Goal: Information Seeking & Learning: Understand process/instructions

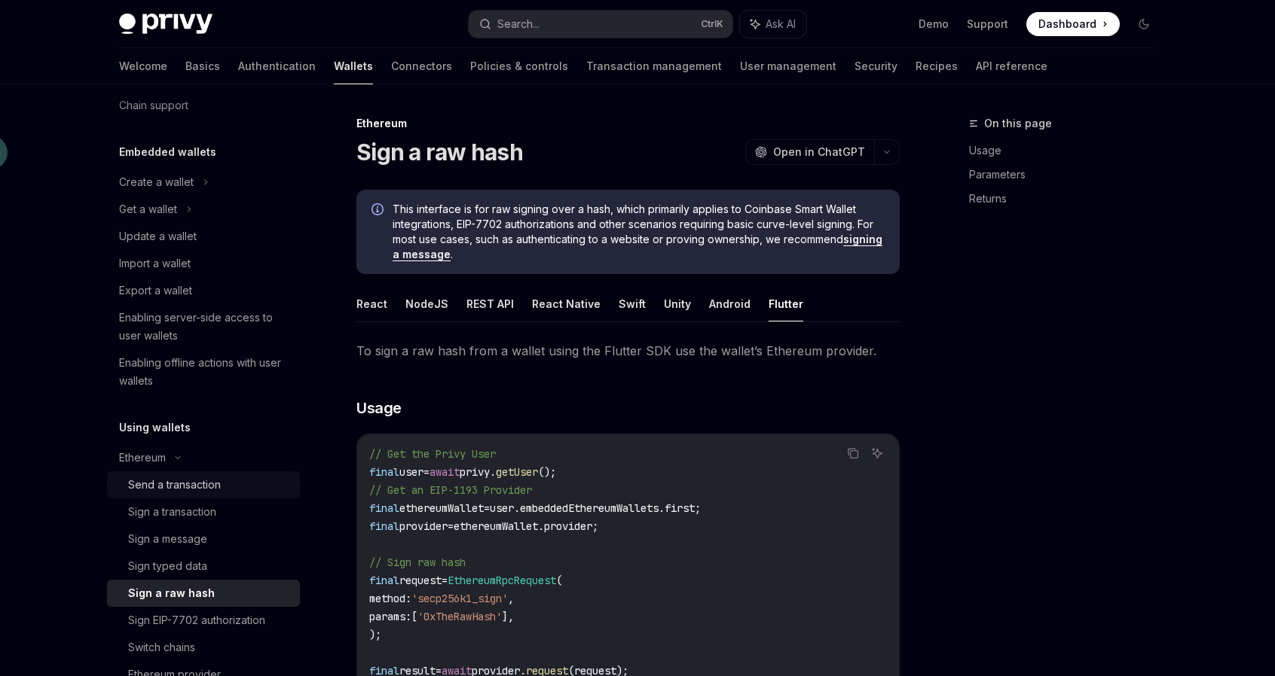
scroll to position [75, 0]
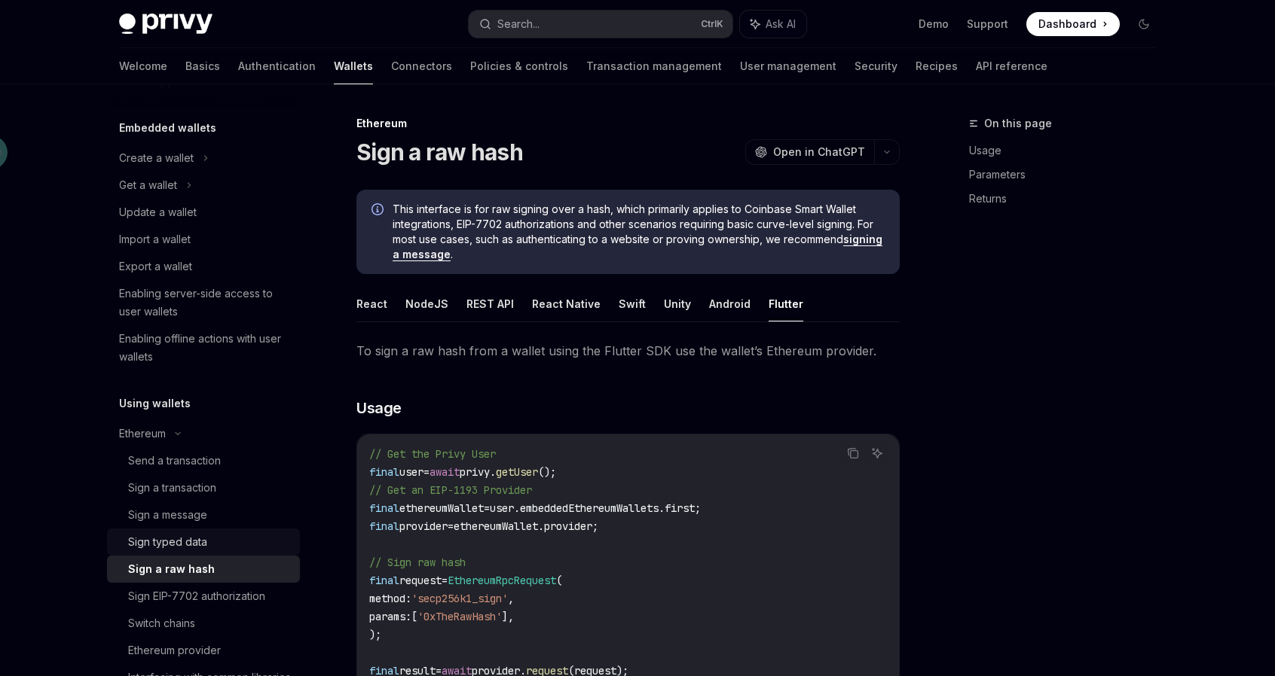
click at [231, 538] on div "Sign typed data" at bounding box center [209, 542] width 163 height 18
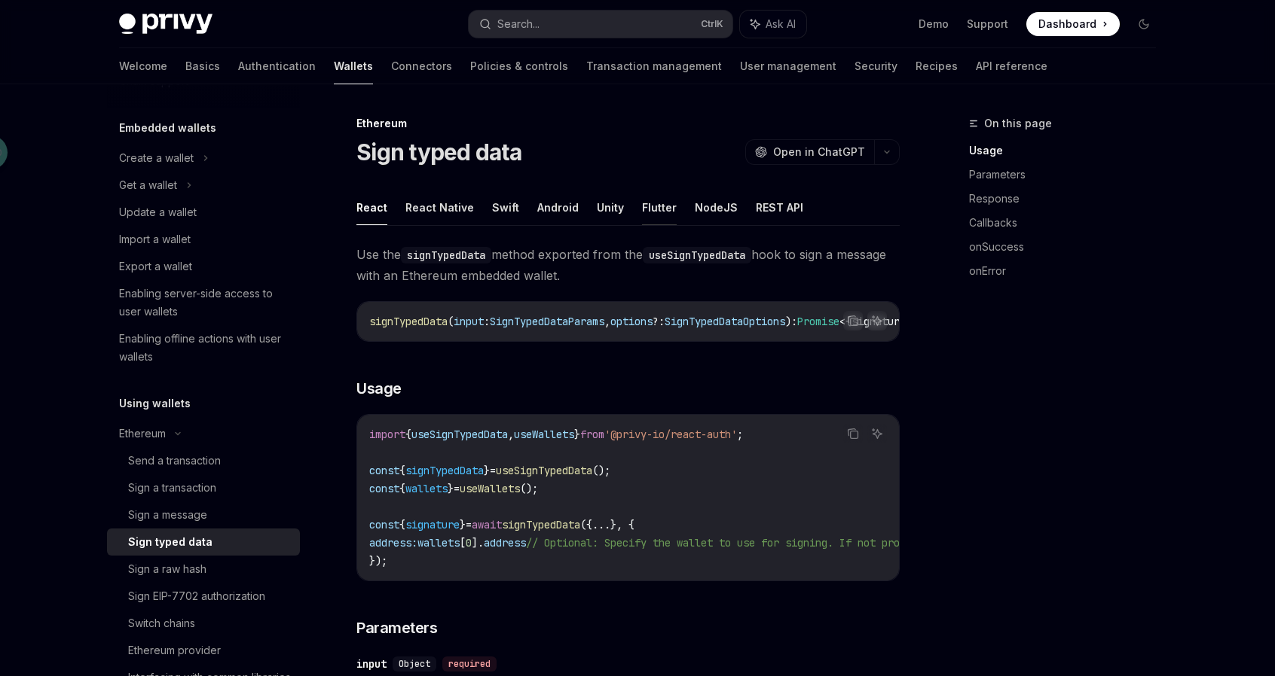
click at [653, 211] on button "Flutter" at bounding box center [659, 207] width 35 height 35
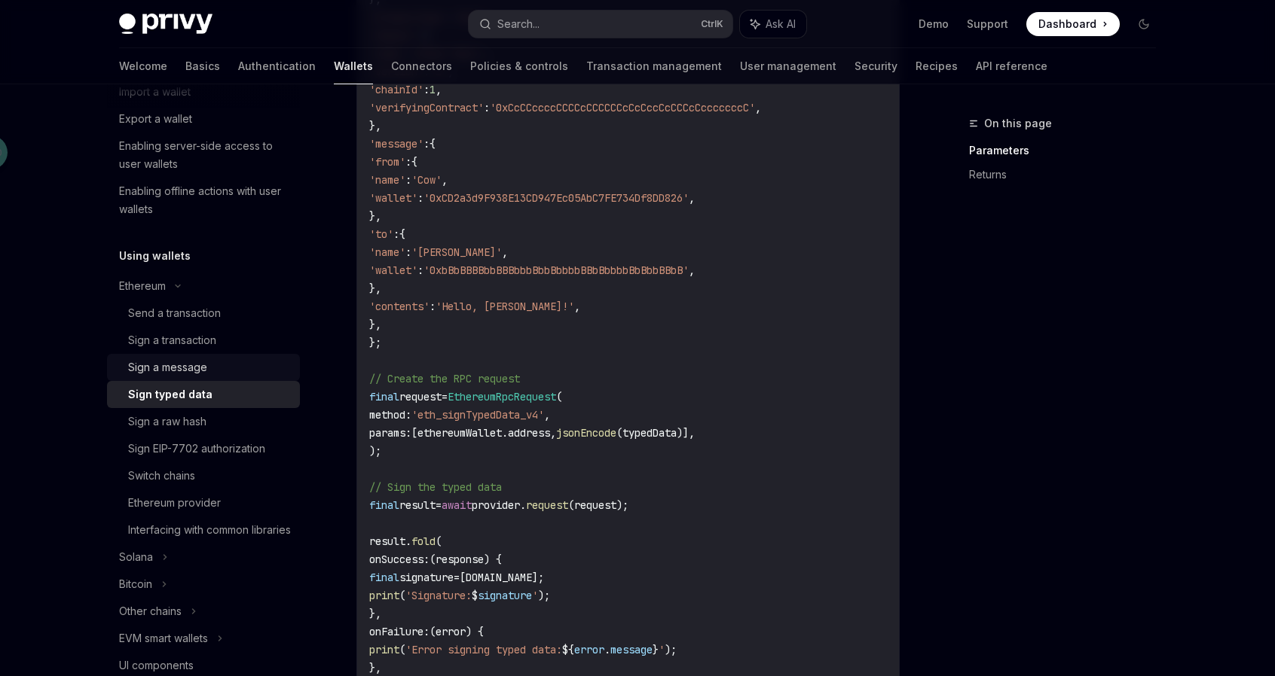
scroll to position [226, 0]
click at [224, 455] on link "Sign EIP-7702 authorization" at bounding box center [203, 445] width 193 height 27
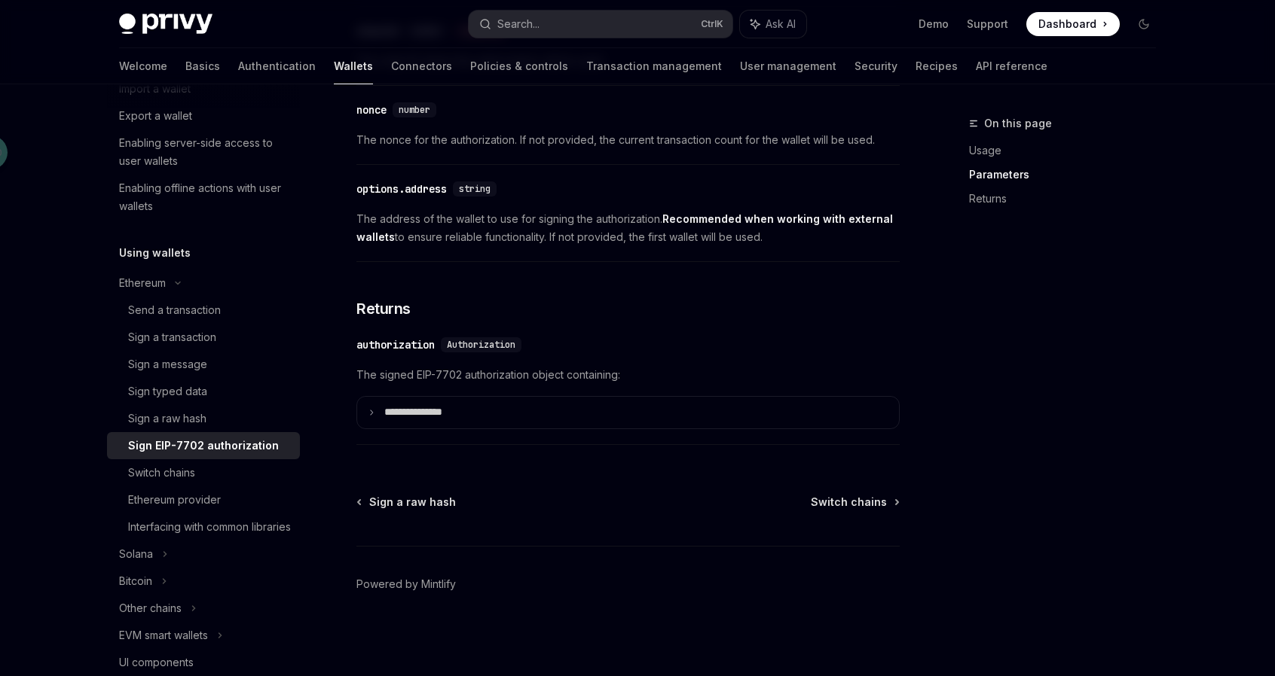
scroll to position [1357, 0]
click at [217, 423] on div "Sign a raw hash" at bounding box center [209, 419] width 163 height 18
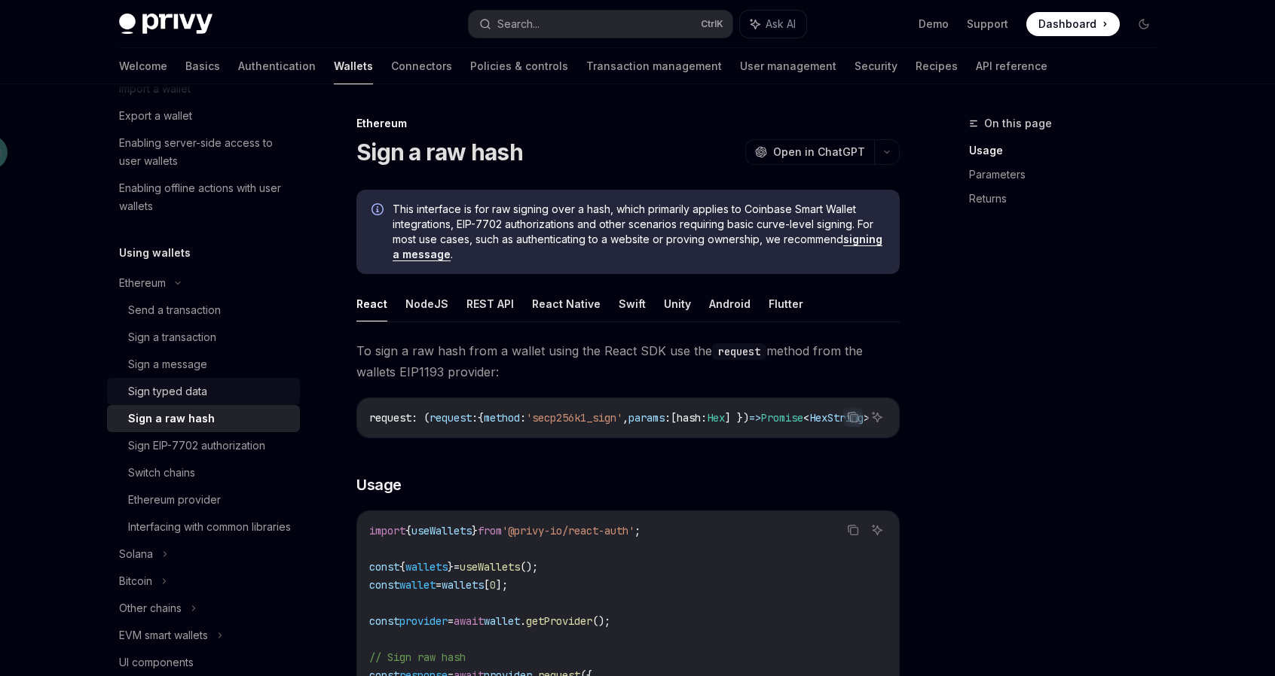
click at [226, 395] on div "Sign typed data" at bounding box center [209, 392] width 163 height 18
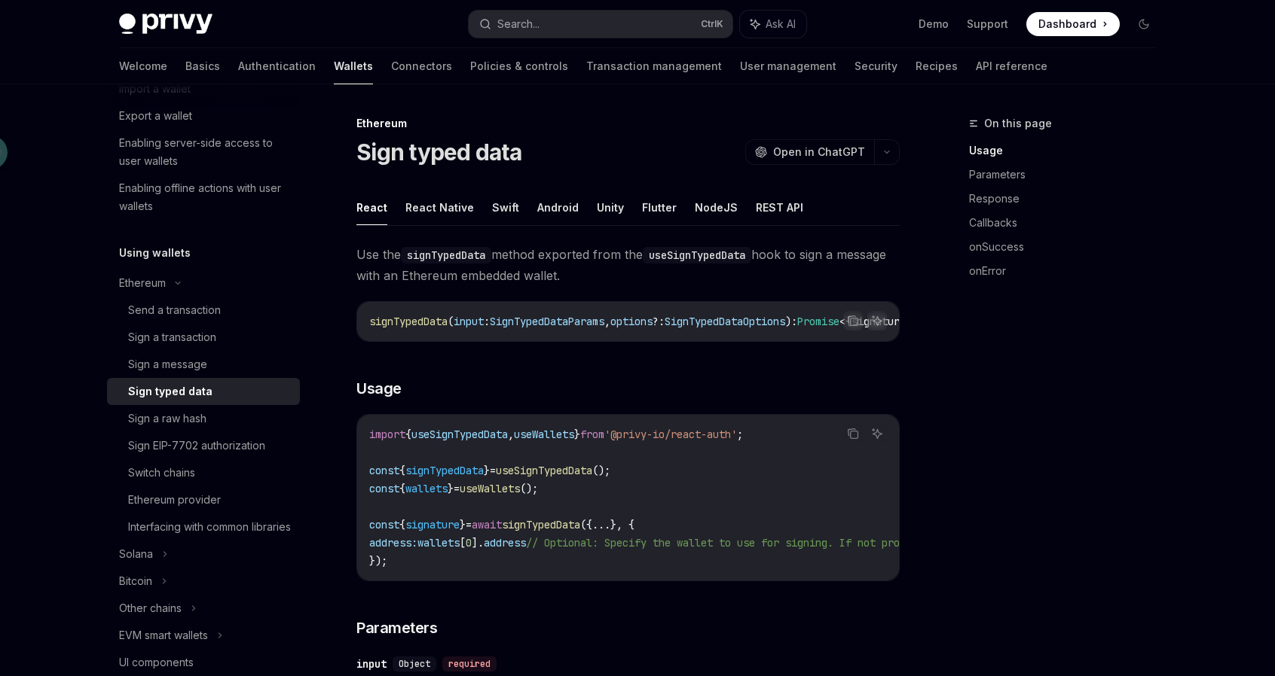
click at [718, 676] on html "Privy Docs home page Search... Ctrl K Ask AI Demo Support Dashboard Dashboard S…" at bounding box center [637, 338] width 1275 height 676
click at [658, 215] on button "Flutter" at bounding box center [659, 207] width 35 height 35
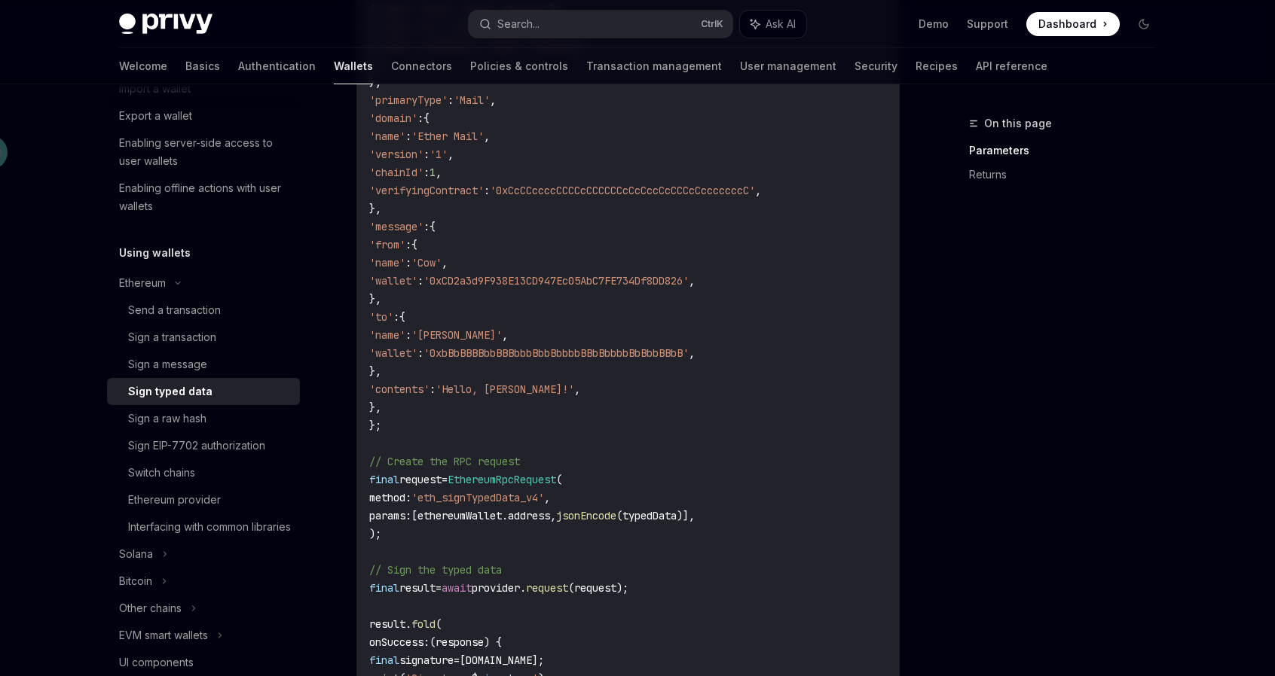
scroll to position [678, 0]
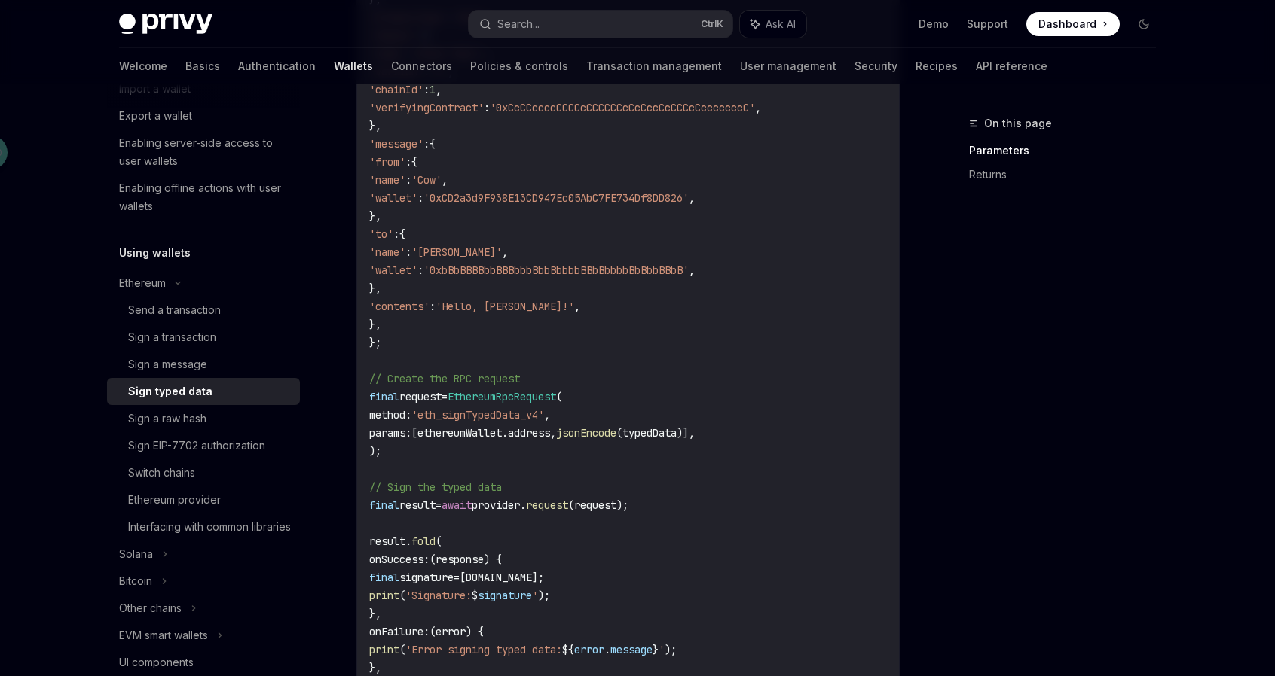
click at [491, 413] on span "'eth_signTypedData_v4'" at bounding box center [477, 415] width 133 height 14
copy span "eth_signTypedData_v4"
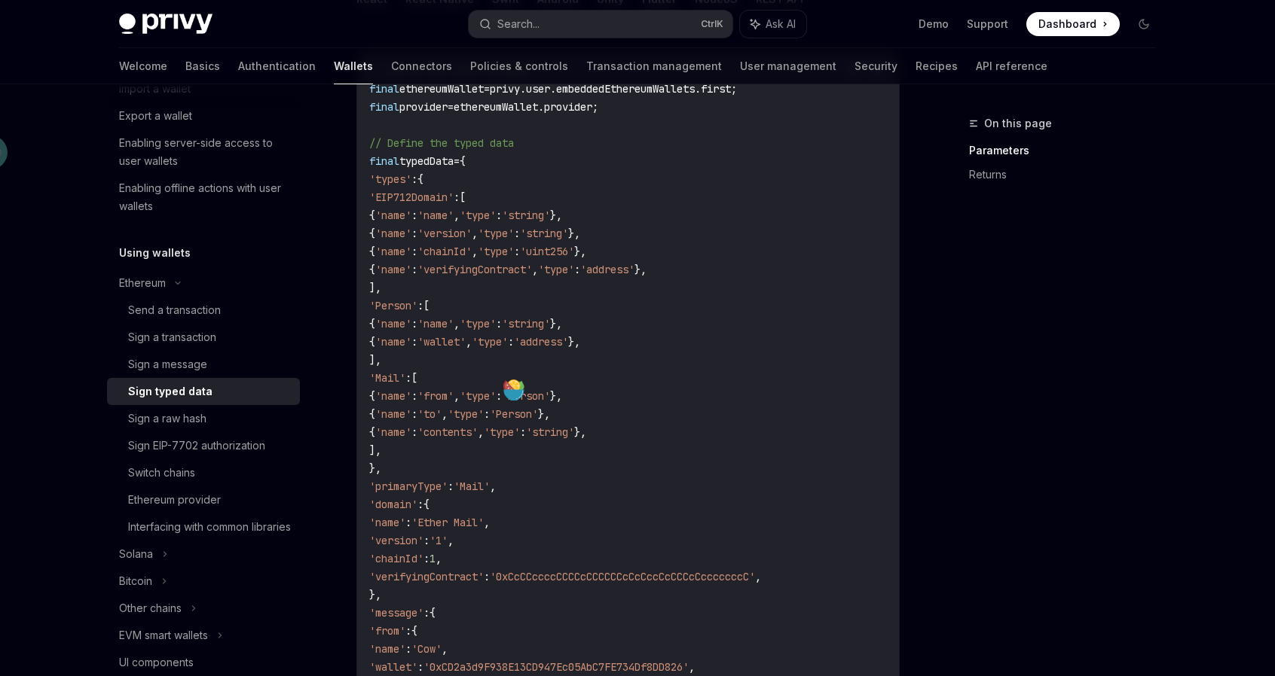
scroll to position [75, 0]
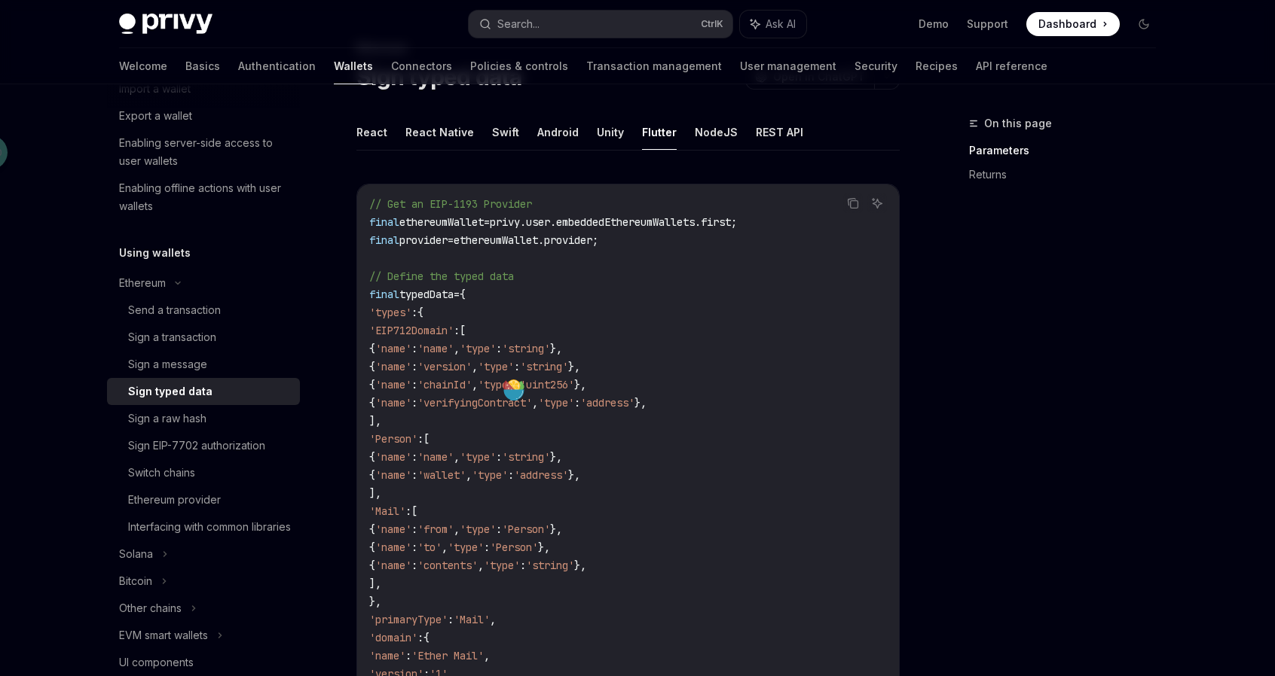
click at [991, 370] on div "On this page Parameters Returns" at bounding box center [1053, 395] width 229 height 562
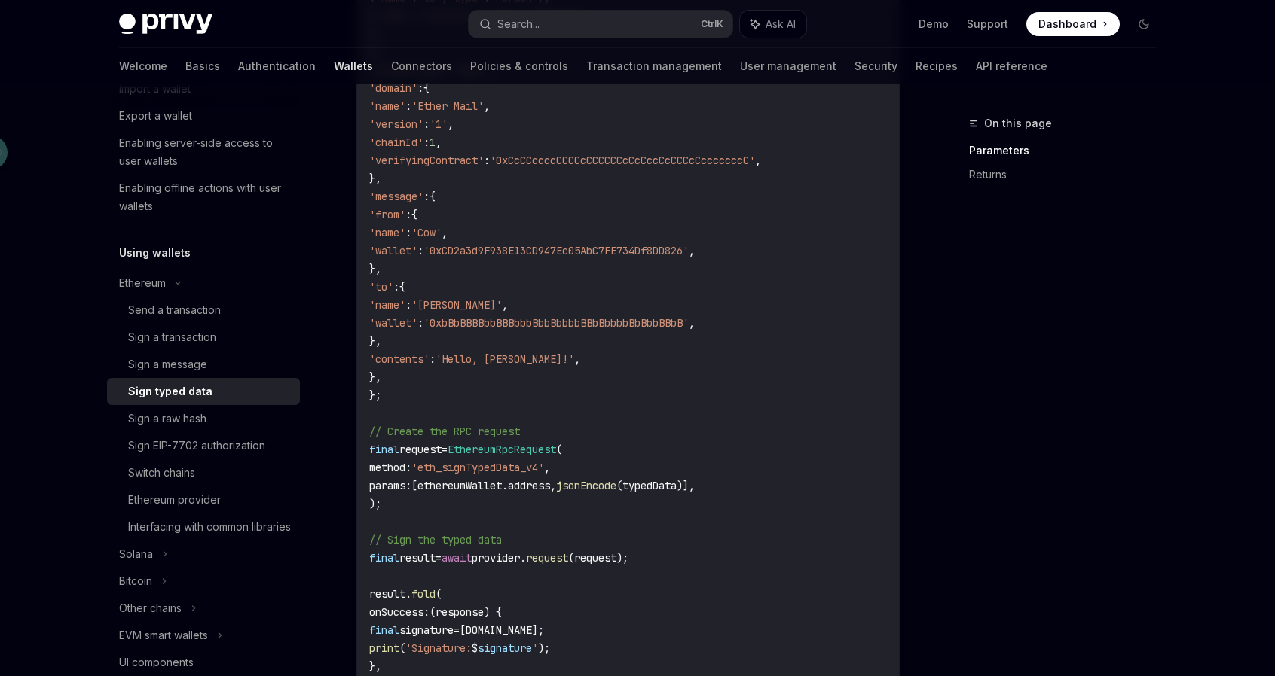
scroll to position [603, 0]
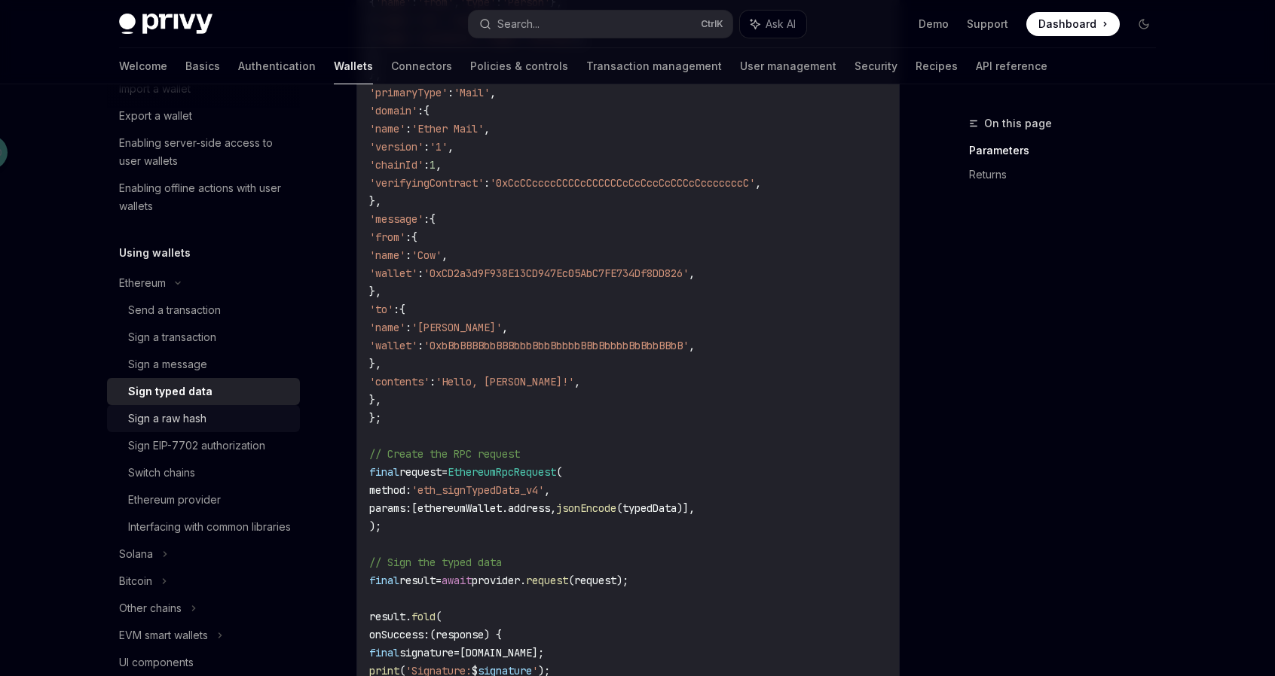
click at [209, 414] on div "Sign a raw hash" at bounding box center [209, 419] width 163 height 18
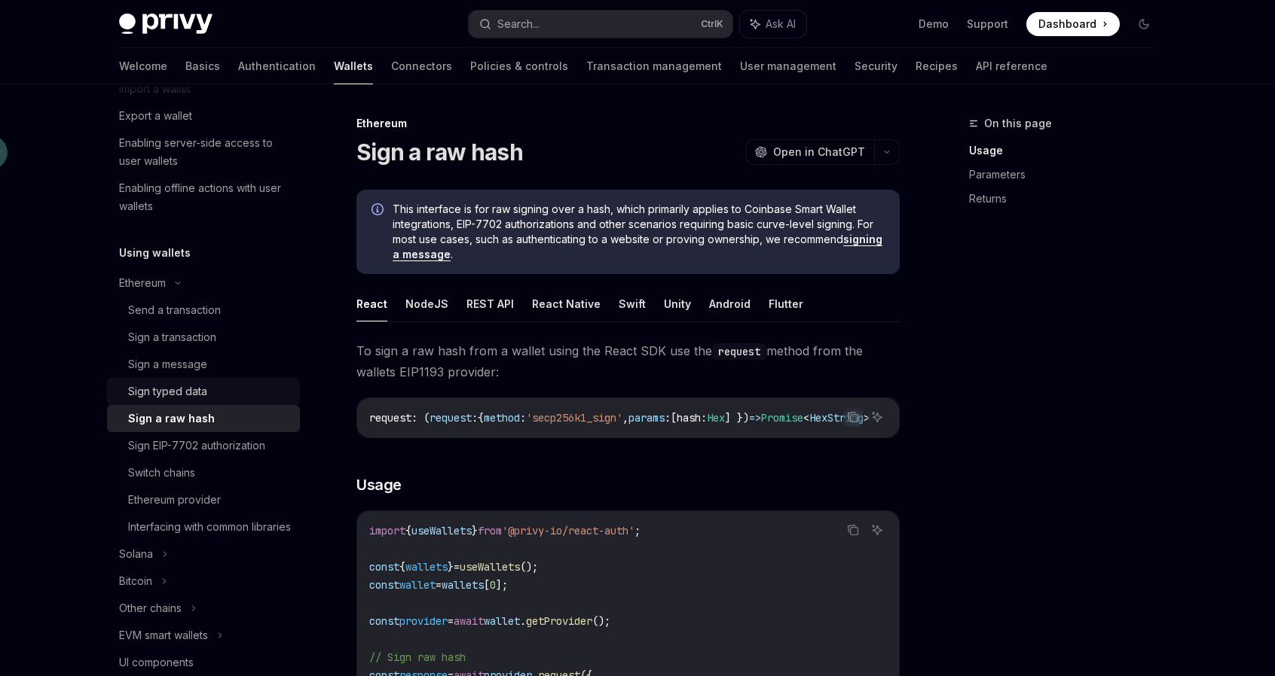
click at [211, 397] on div "Sign typed data" at bounding box center [209, 392] width 163 height 18
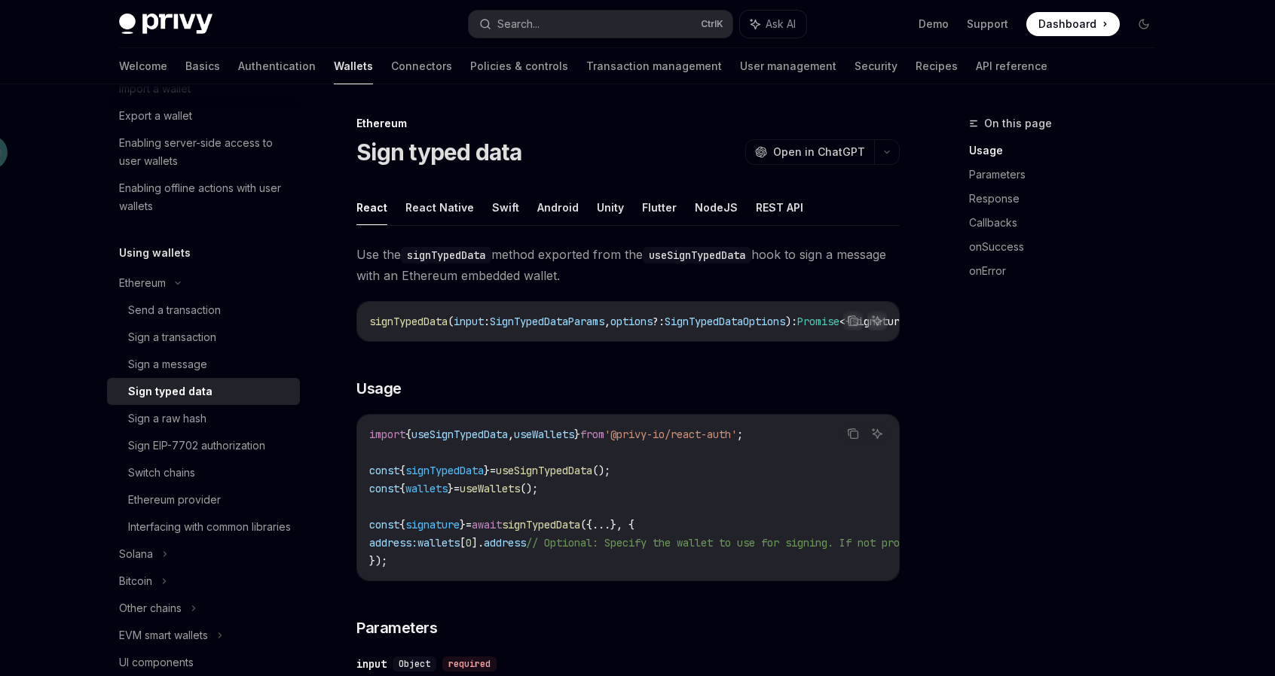
click at [572, 477] on span "useSignTypedData" at bounding box center [544, 471] width 96 height 14
click at [585, 472] on span "useSignTypedData" at bounding box center [544, 471] width 96 height 14
click at [641, 481] on code "import { useSignTypedData , useWallets } from '@privy-io/react-auth' ; const { …" at bounding box center [763, 498] width 789 height 145
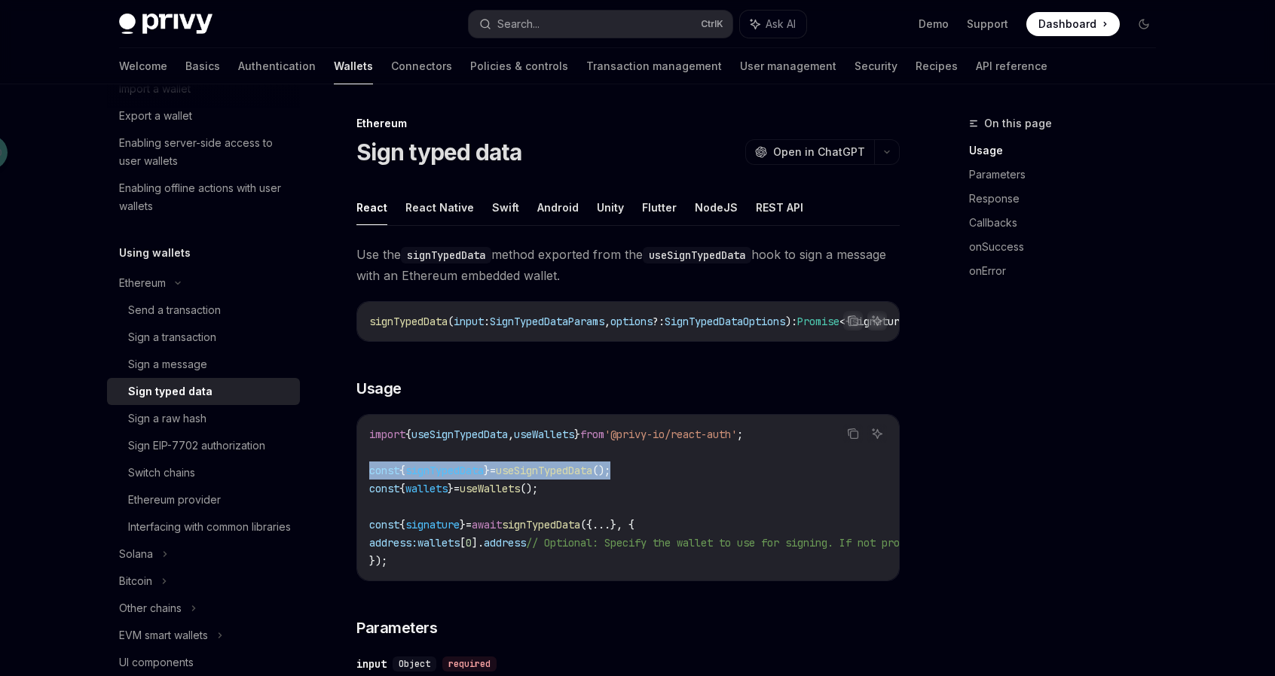
drag, startPoint x: 649, startPoint y: 478, endPoint x: 356, endPoint y: 469, distance: 293.2
click at [357, 469] on div "import { useSignTypedData , useWallets } from '@privy-io/react-auth' ; const { …" at bounding box center [628, 498] width 542 height 166
copy span "const { signTypedData } = useSignTypedData ();"
click at [594, 501] on code "import { useSignTypedData , useWallets } from '@privy-io/react-auth' ; const { …" at bounding box center [763, 498] width 789 height 145
drag, startPoint x: 494, startPoint y: 527, endPoint x: 615, endPoint y: 528, distance: 120.5
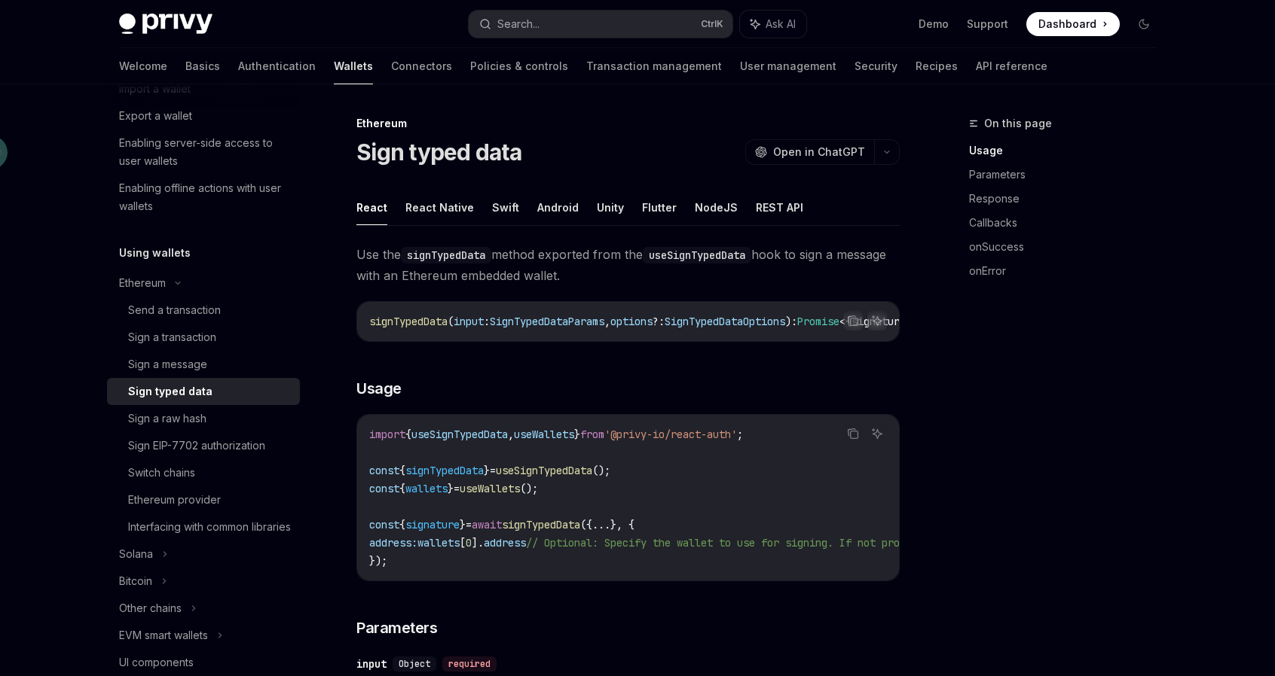
click at [615, 528] on span "const { signature } = await signTypedData ({ ... }, {" at bounding box center [501, 525] width 265 height 14
copy span "await signTypedData"
click at [1008, 426] on div "On this page Usage Parameters Response Callbacks onSuccess onError" at bounding box center [1053, 395] width 229 height 562
click at [432, 216] on button "React Native" at bounding box center [439, 207] width 69 height 35
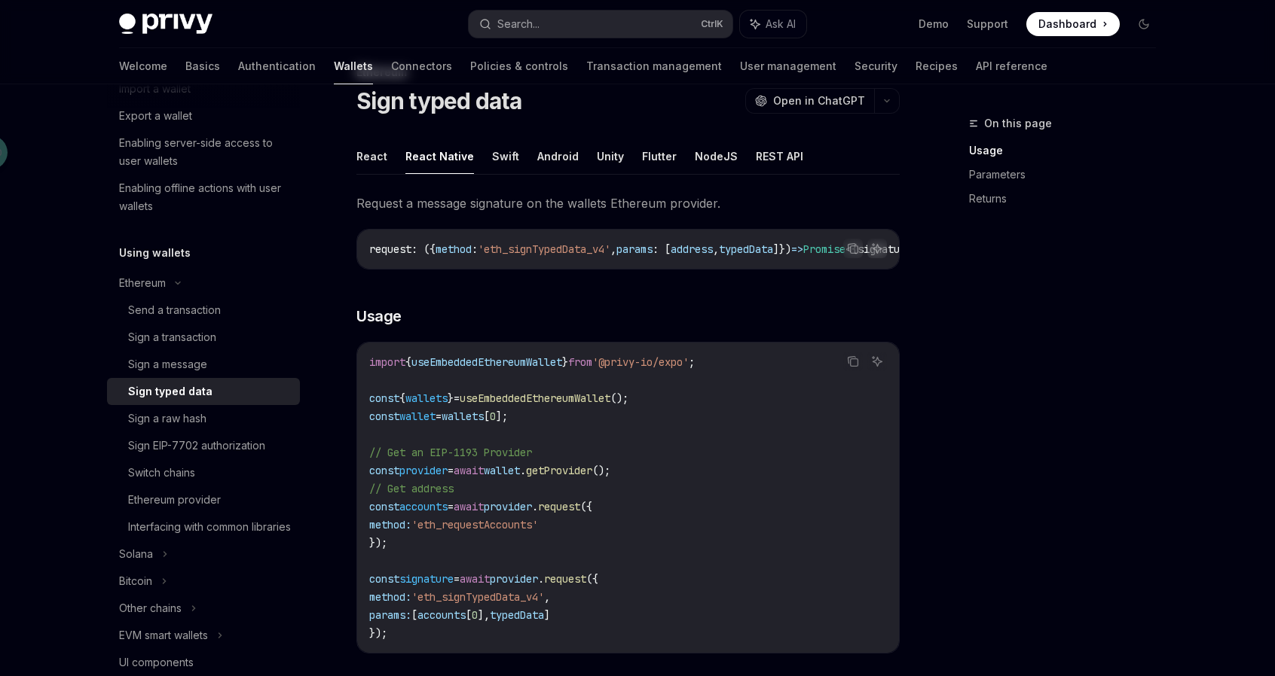
scroll to position [75, 0]
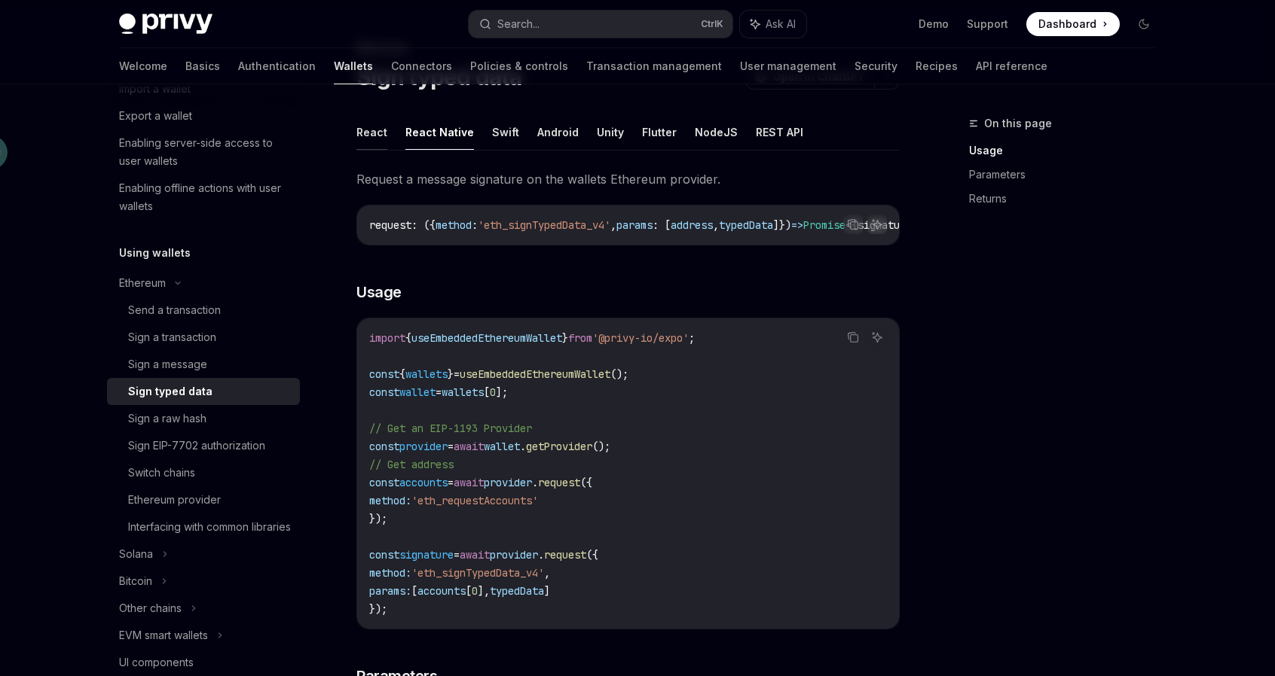
click at [370, 136] on button "React" at bounding box center [371, 131] width 31 height 35
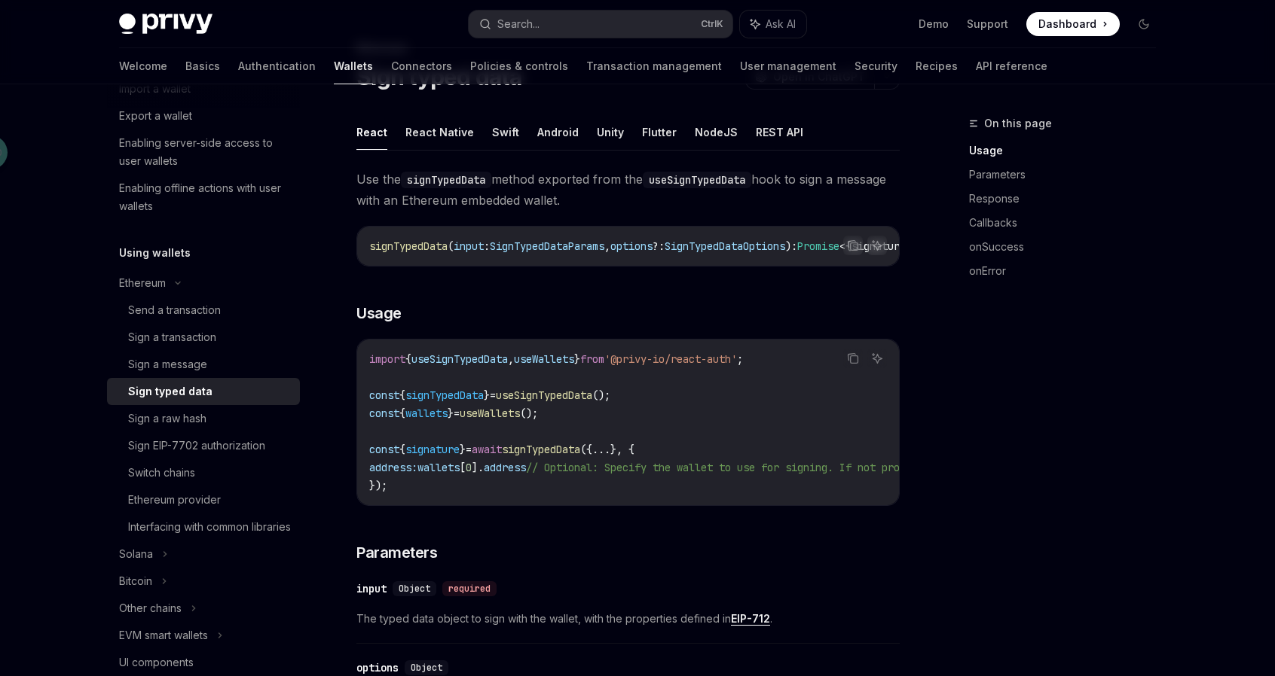
click at [679, 495] on code "import { useSignTypedData , useWallets } from '@privy-io/react-auth' ; const { …" at bounding box center [763, 422] width 789 height 145
click at [193, 417] on div "Sign a raw hash" at bounding box center [167, 419] width 78 height 18
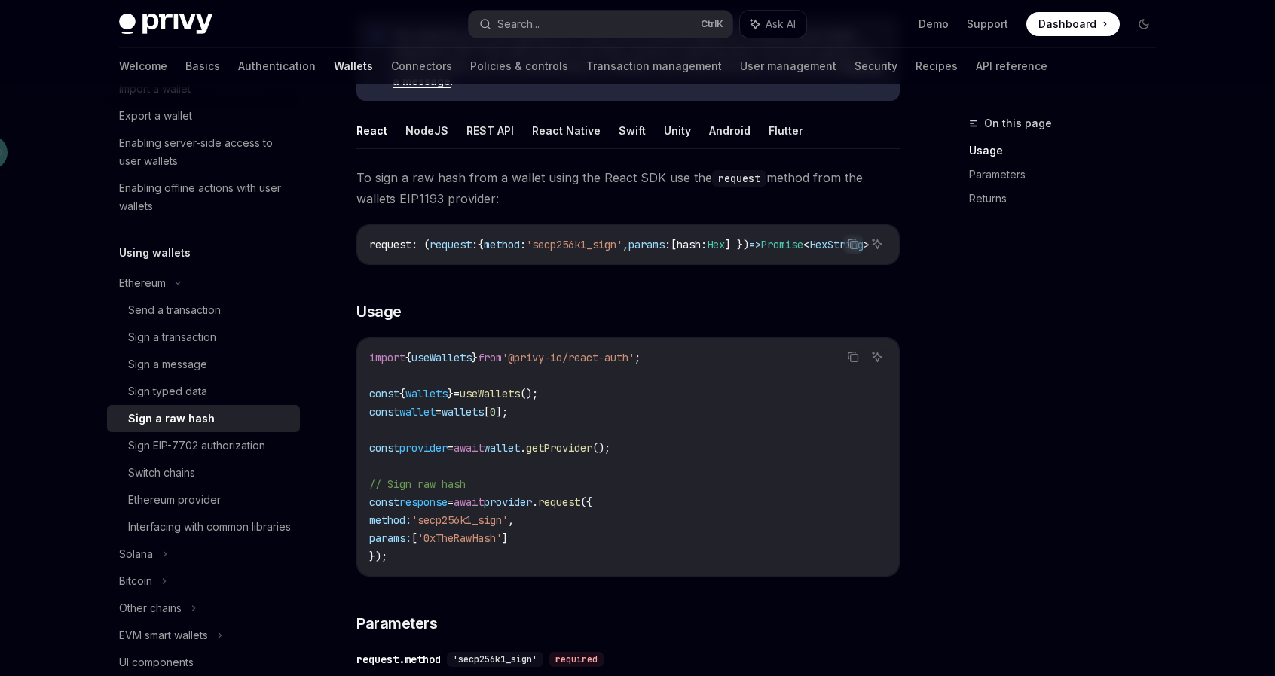
scroll to position [301, 0]
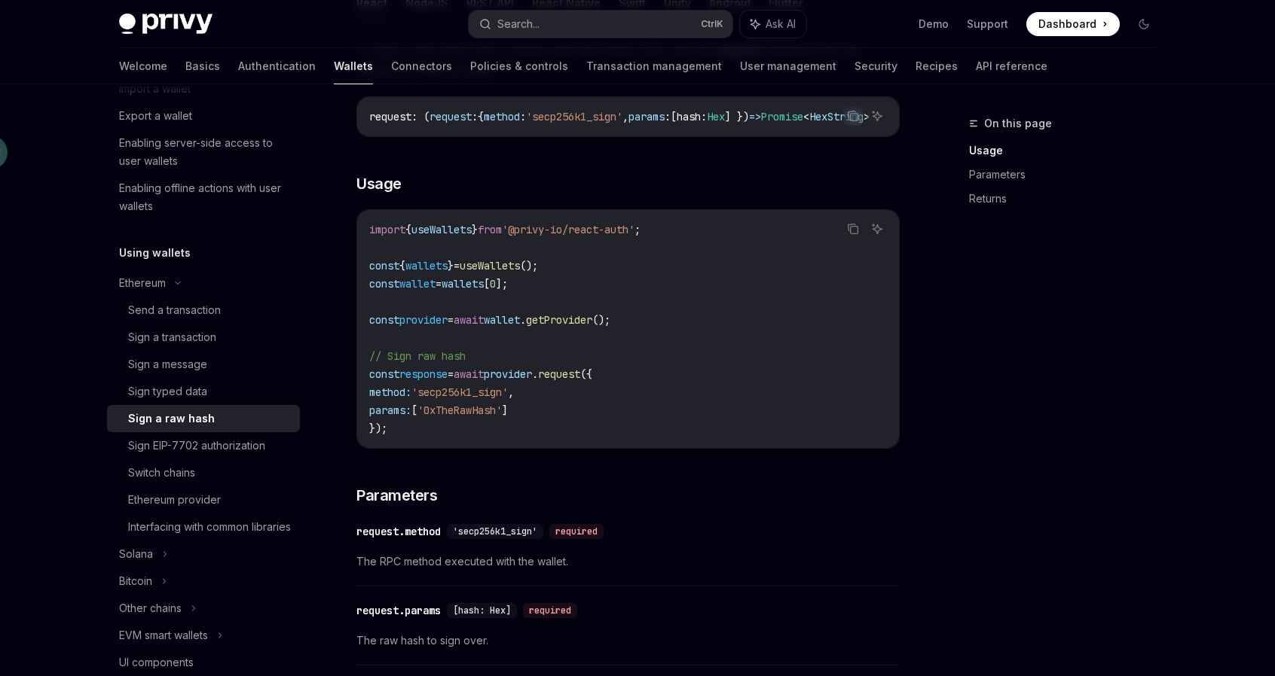
click at [501, 395] on span "'secp256k1_sign'" at bounding box center [459, 393] width 96 height 14
copy span "secp256k1_sign"
click at [215, 395] on div "Sign typed data" at bounding box center [209, 392] width 163 height 18
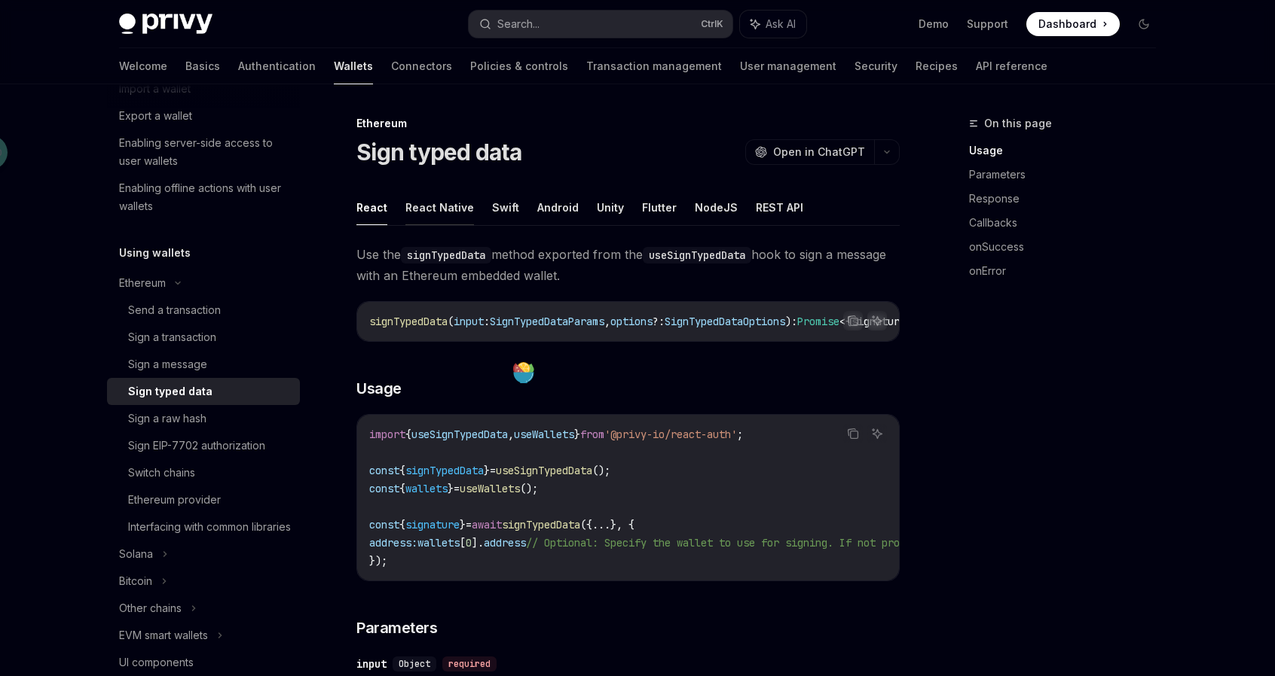
click at [448, 211] on button "React Native" at bounding box center [439, 207] width 69 height 35
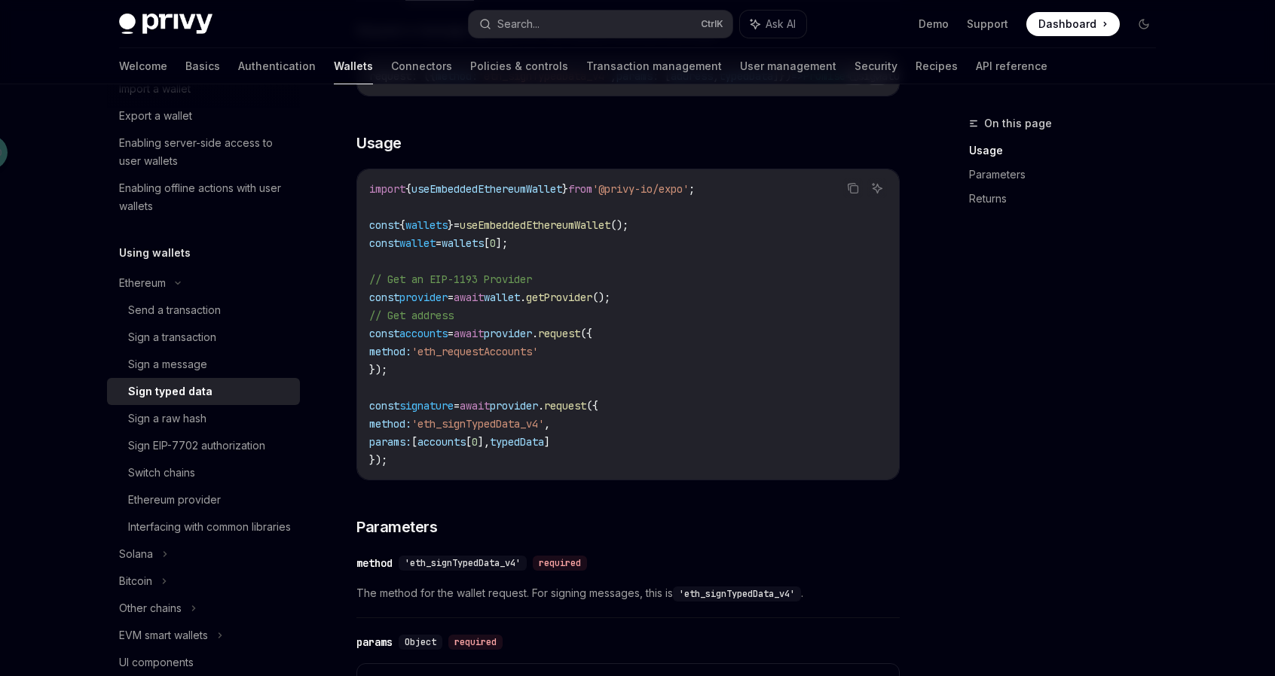
scroll to position [226, 0]
click at [197, 415] on div "Sign a raw hash" at bounding box center [167, 419] width 78 height 18
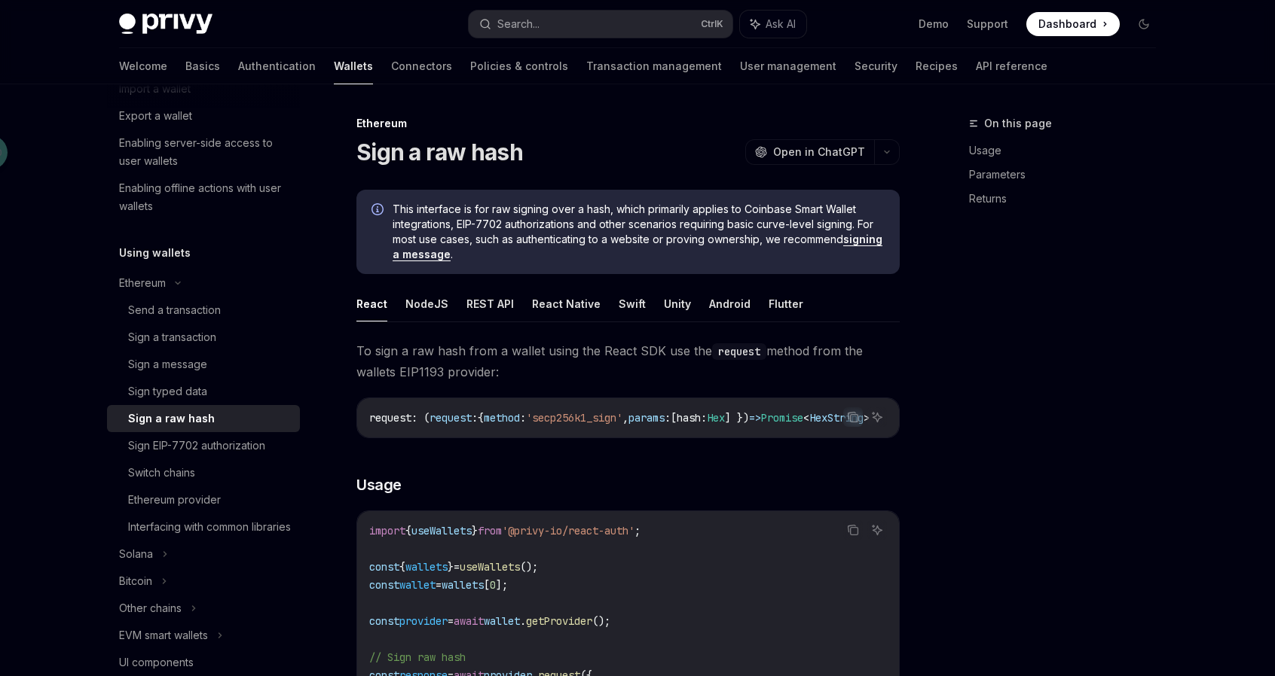
type textarea "*"
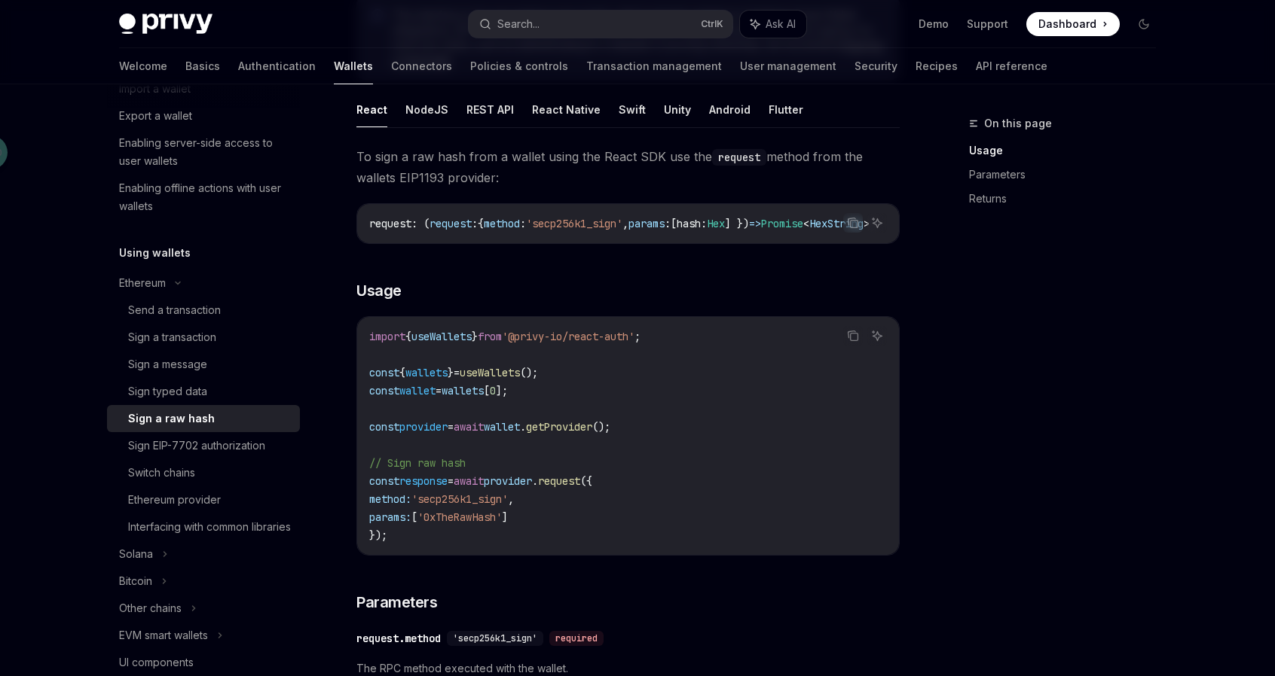
scroll to position [226, 0]
